Goal: Browse casually: Explore the website without a specific task or goal

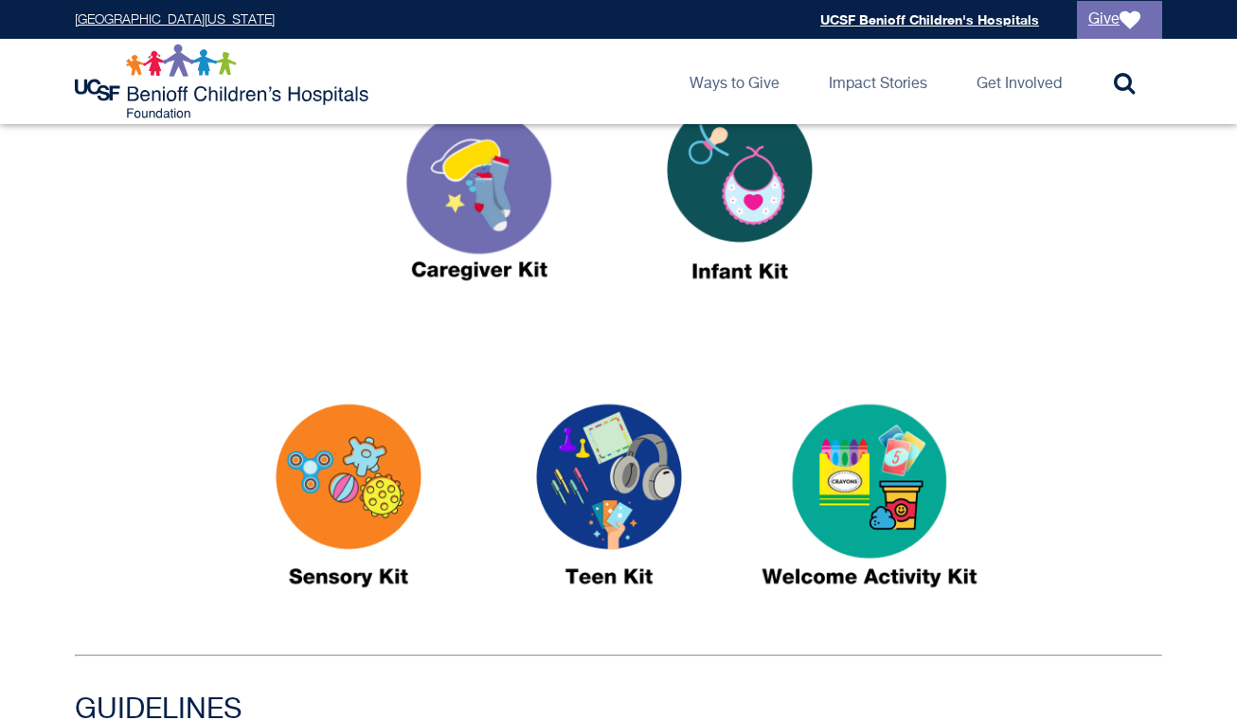
scroll to position [779, 0]
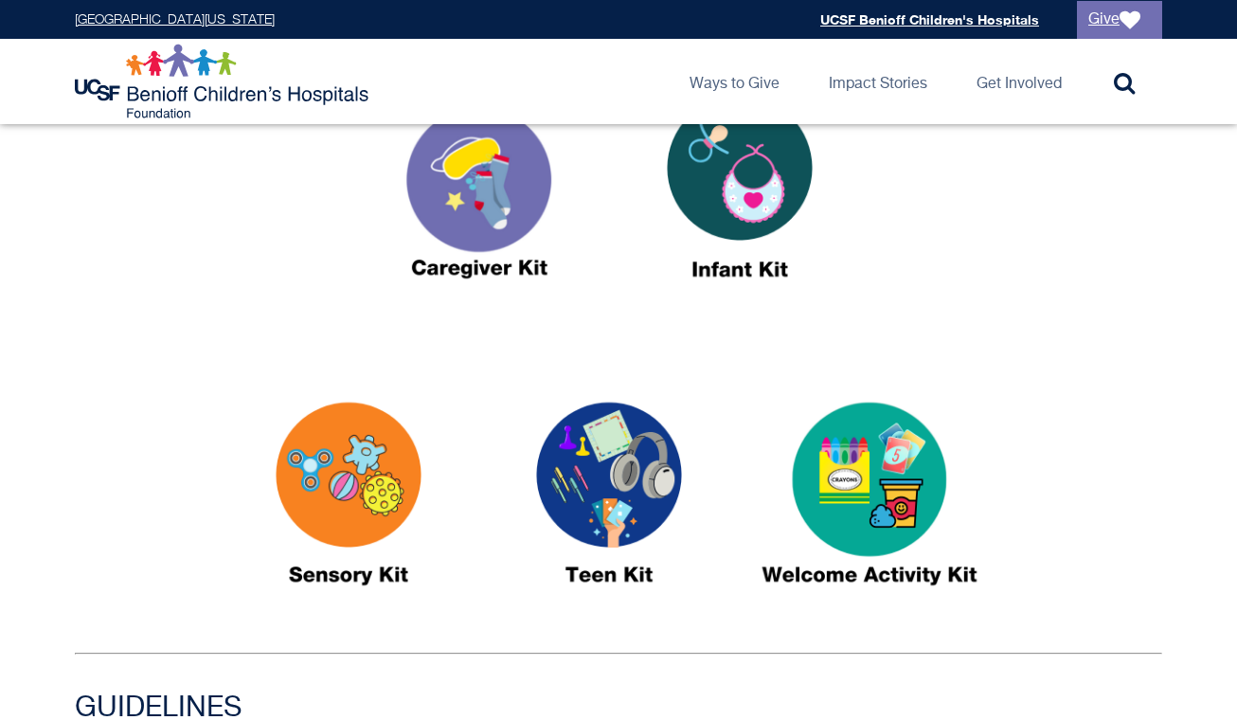
click at [860, 482] on img at bounding box center [869, 502] width 237 height 273
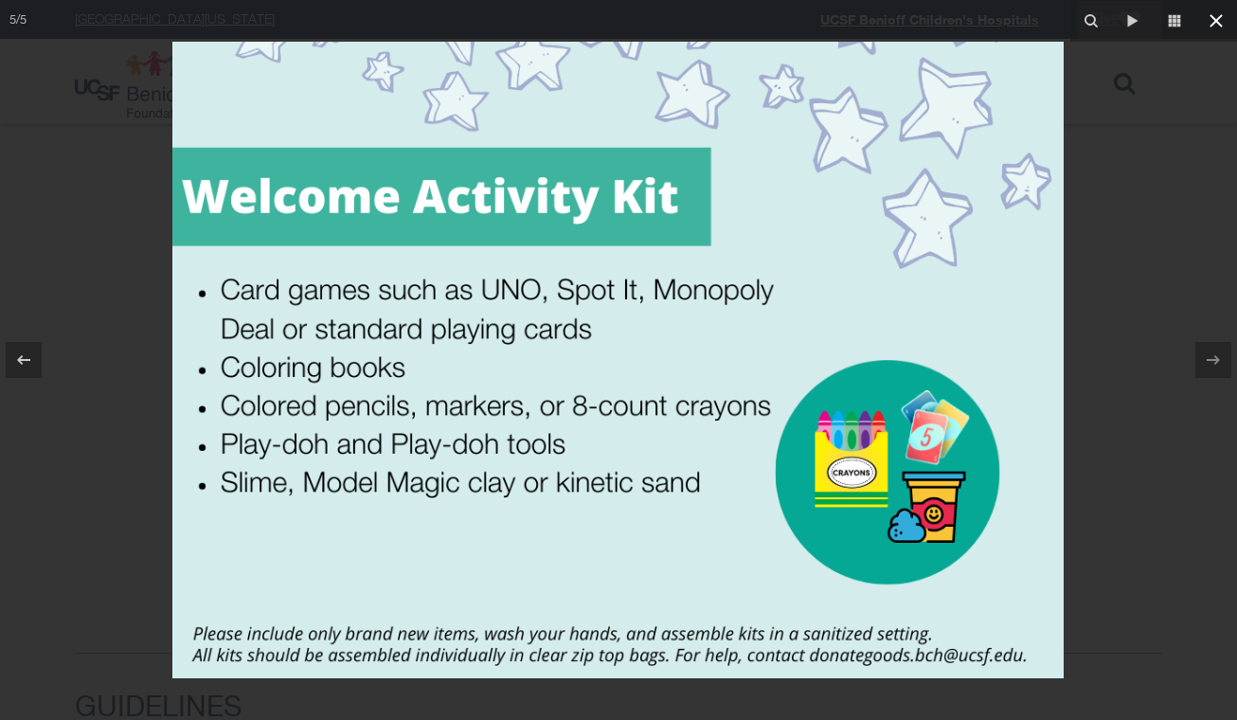
click at [1219, 27] on icon at bounding box center [1216, 20] width 23 height 23
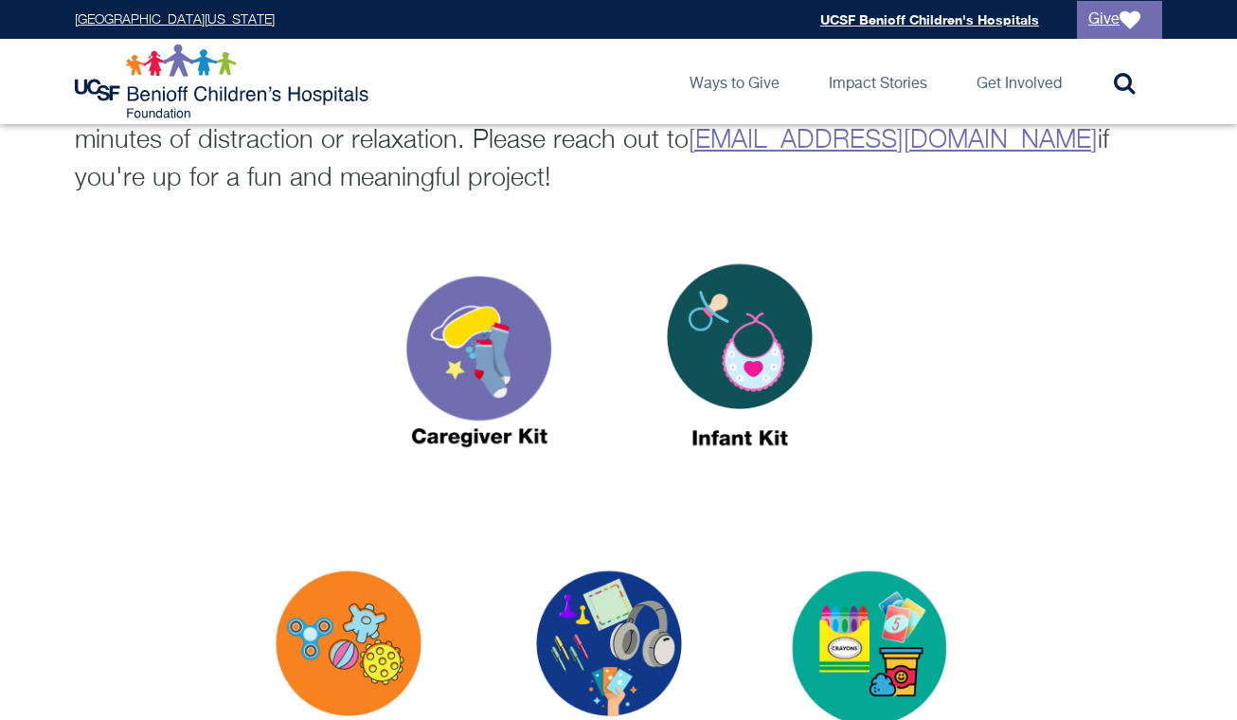
scroll to position [619, 0]
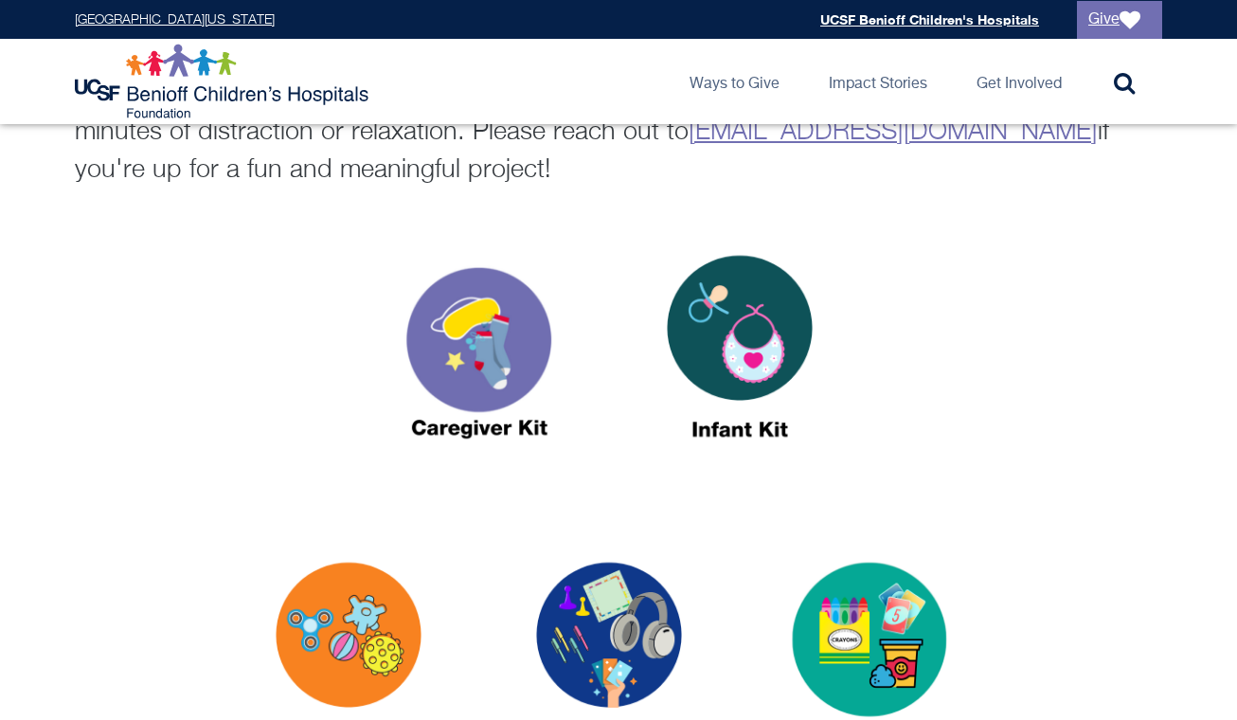
click at [782, 356] on img at bounding box center [740, 355] width 237 height 273
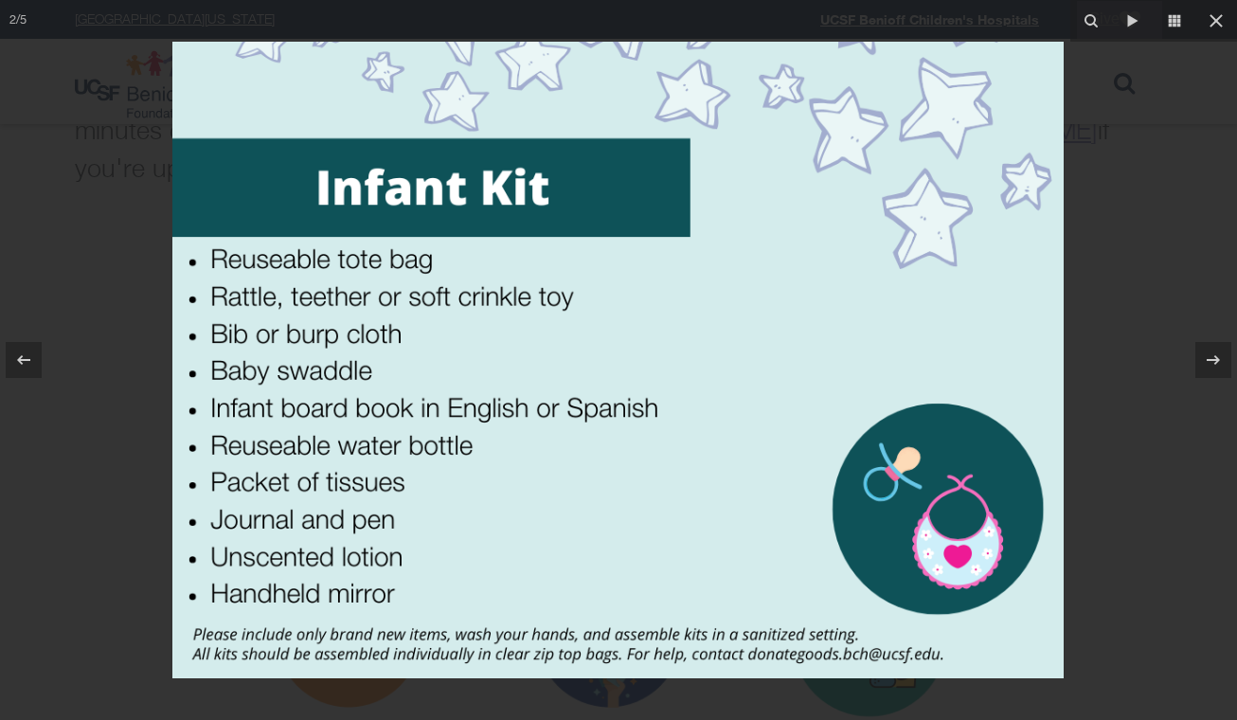
click at [1169, 167] on div at bounding box center [618, 360] width 1237 height 720
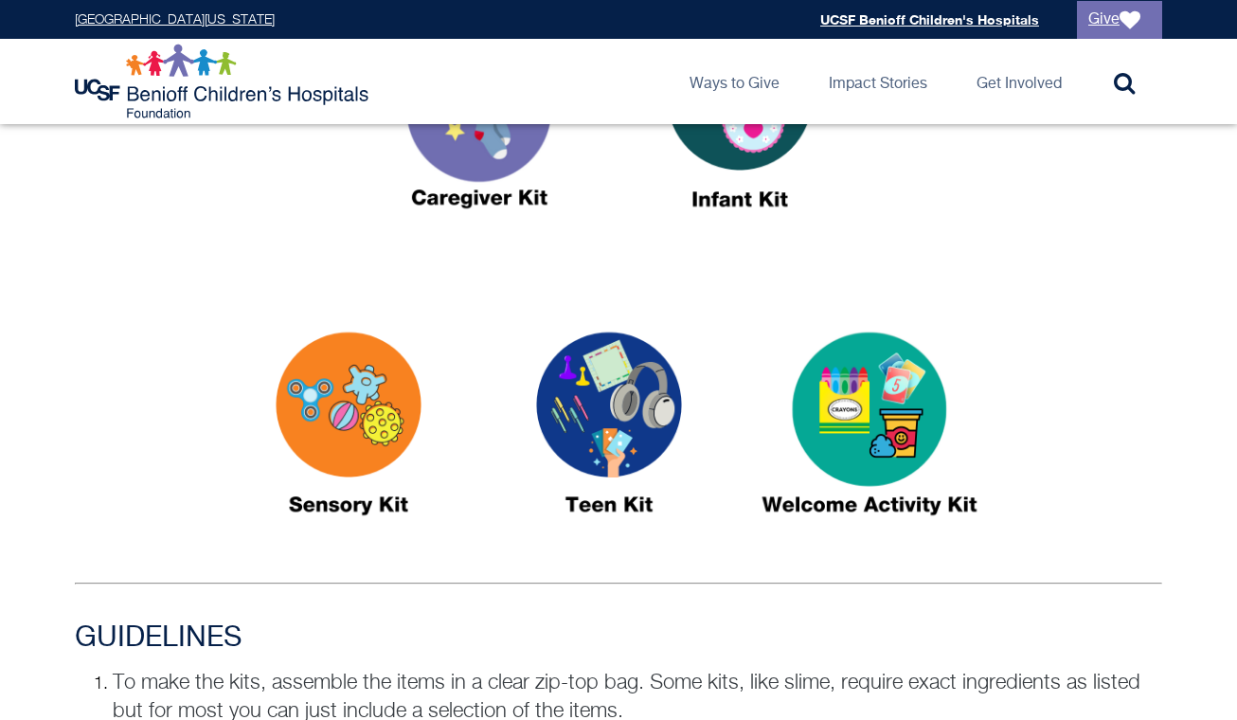
scroll to position [867, 0]
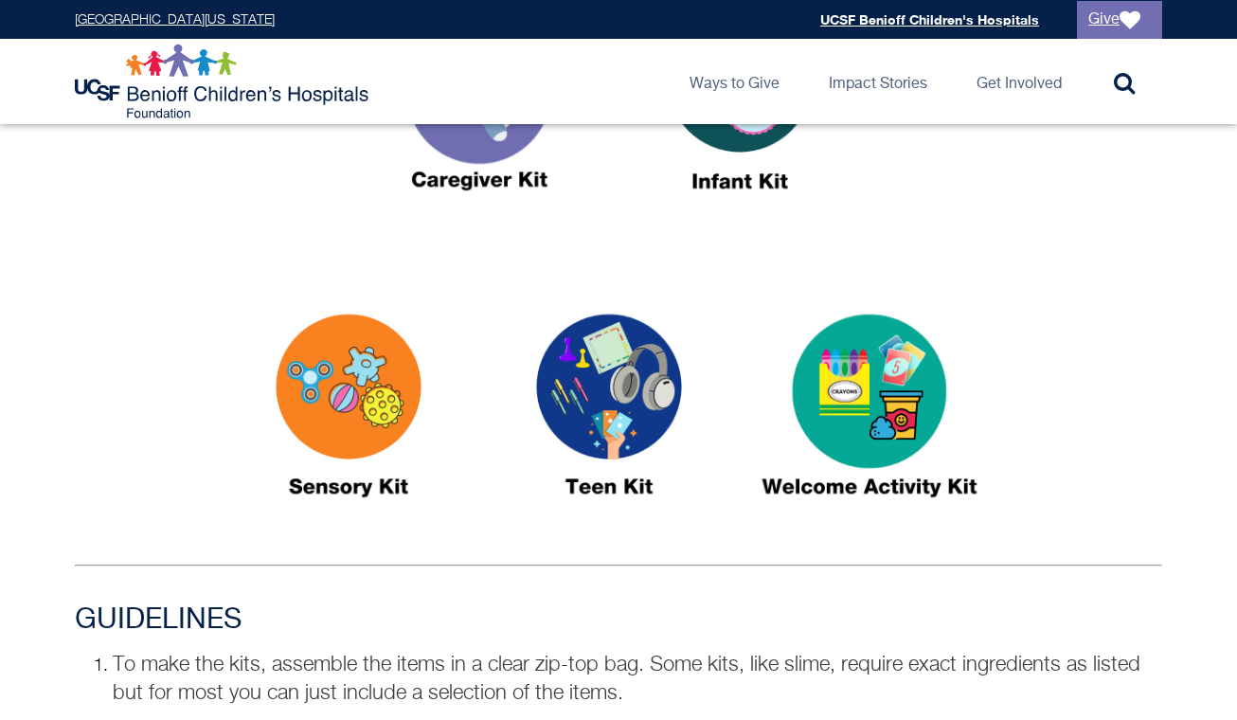
click at [346, 438] on img at bounding box center [348, 414] width 237 height 273
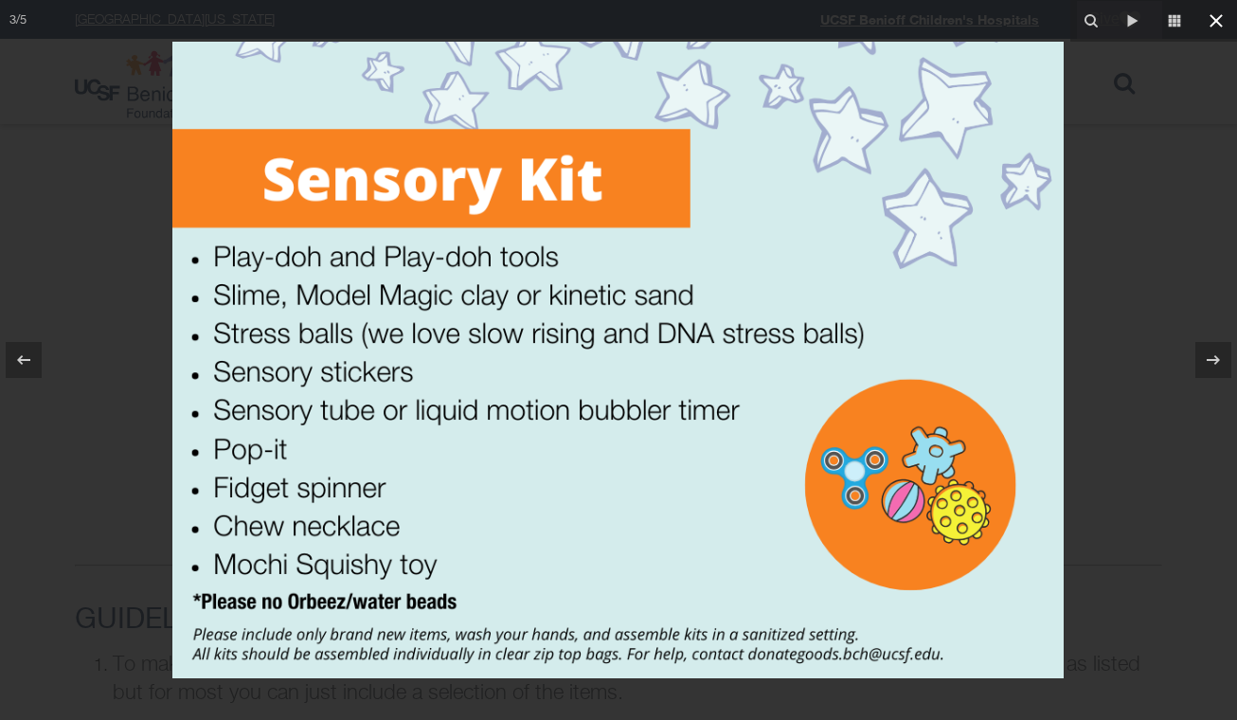
click at [1213, 19] on icon at bounding box center [1216, 20] width 23 height 23
